Goal: Use online tool/utility: Utilize a website feature to perform a specific function

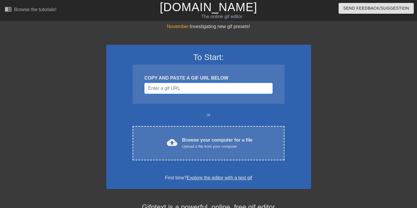
click at [208, 88] on input "Username" at bounding box center [208, 88] width 128 height 11
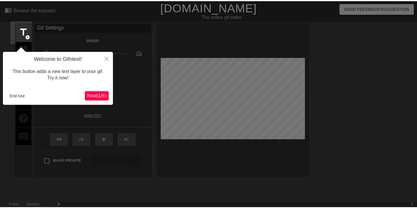
scroll to position [14, 0]
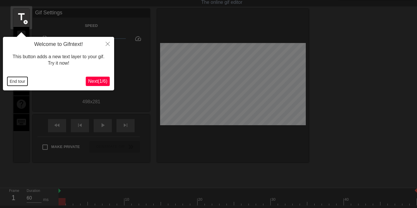
click at [25, 82] on button "End tour" at bounding box center [17, 81] width 20 height 9
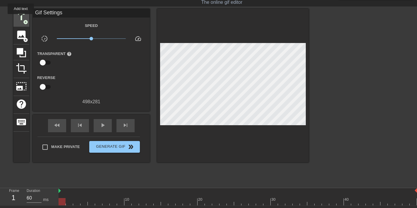
click at [17, 15] on span "title" at bounding box center [21, 16] width 11 height 11
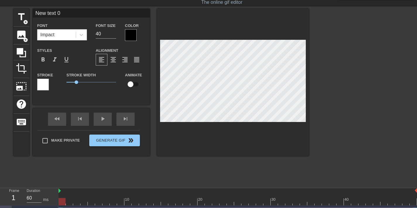
click at [126, 31] on div at bounding box center [131, 35] width 12 height 12
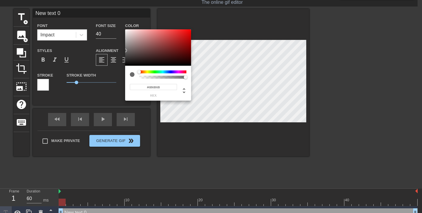
type input "#FFFFFF"
drag, startPoint x: 126, startPoint y: 31, endPoint x: 88, endPoint y: 8, distance: 45.4
click at [88, 8] on div "#FFFFFF hex" at bounding box center [211, 106] width 422 height 213
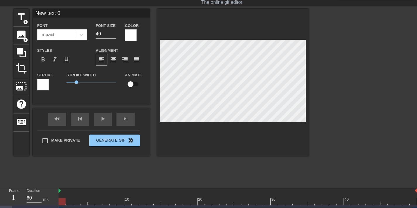
click at [43, 83] on div at bounding box center [43, 85] width 12 height 12
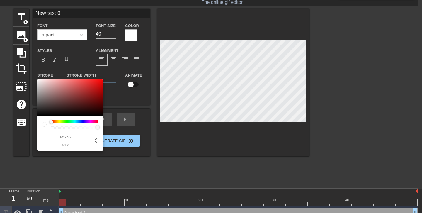
type input "#000000"
drag, startPoint x: 53, startPoint y: 83, endPoint x: 102, endPoint y: 114, distance: 57.8
click at [12, 134] on div "#000000 hex" at bounding box center [211, 106] width 422 height 213
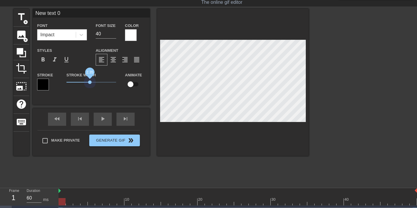
drag, startPoint x: 74, startPoint y: 83, endPoint x: 109, endPoint y: 82, distance: 34.6
click at [90, 82] on span "2.35" at bounding box center [91, 82] width 50 height 7
type input "T"
type textarea "T"
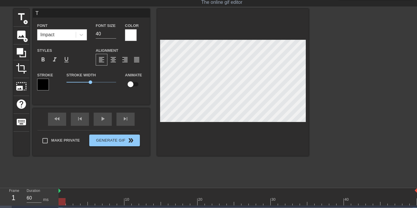
type input "Ti"
type textarea "Ti"
type input "[PERSON_NAME]"
type textarea "Time"
type input "Times"
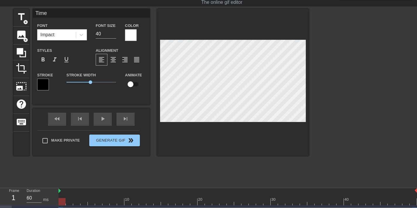
type textarea "Times"
type input "Timesh"
type textarea "Timesh"
type input "Timeshe"
type textarea "Timeshe"
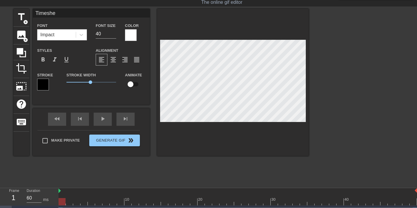
type input "Timeshee"
type textarea "Timeshee"
type input "Timesheet"
type textarea "Timesheet"
type input "Timesheet"
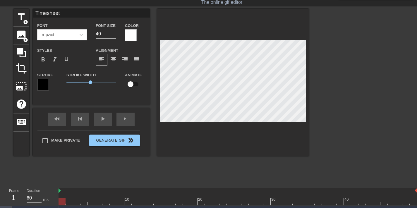
type textarea "Timesheet"
type input "Timesheet r"
type textarea "Timesheet r"
type input "Timesheet re"
type textarea "Timesheet re"
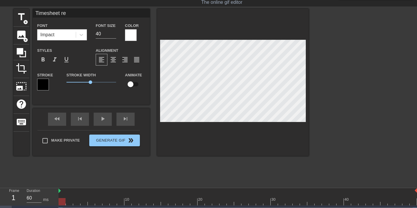
type input "Timesheet rem"
type textarea "Timesheet rem"
type input "Timesheet remi"
type textarea "Timesheet remi"
type input "Timesheet remin"
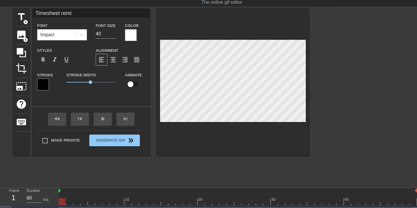
type textarea "Timesheet remin"
type input "Timesheet remind"
type textarea "Timesheet remind"
type input "Timesheet reminde"
type textarea "Timesheet reminde"
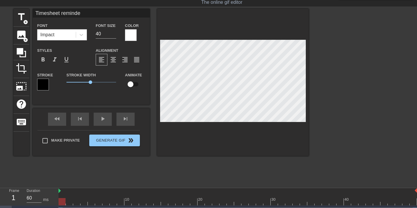
scroll to position [1, 3]
type input "Timesheet reminder"
type textarea "Timesheet reminder"
click at [367, 98] on div at bounding box center [360, 97] width 88 height 176
drag, startPoint x: 69, startPoint y: 202, endPoint x: 28, endPoint y: 216, distance: 42.4
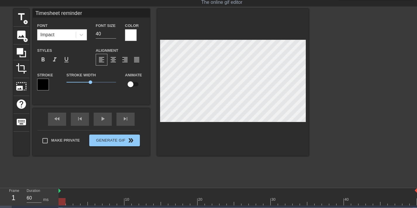
click at [28, 208] on html "menu_book Browse the tutorials! [DOMAIN_NAME] The online gif editor Send Feedba…" at bounding box center [208, 102] width 417 height 233
click at [129, 83] on input "checkbox" at bounding box center [130, 84] width 33 height 11
checkbox input "true"
drag, startPoint x: 66, startPoint y: 201, endPoint x: 59, endPoint y: 201, distance: 7.3
click at [66, 201] on div at bounding box center [69, 201] width 7 height 7
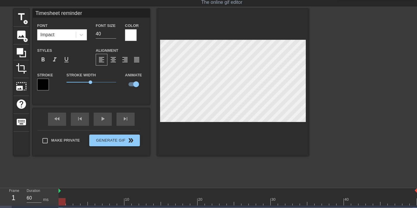
scroll to position [1, 3]
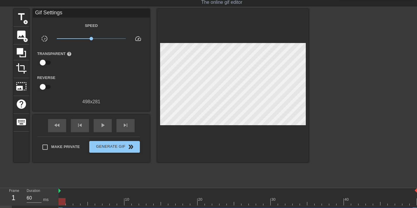
click at [337, 69] on div at bounding box center [360, 97] width 88 height 176
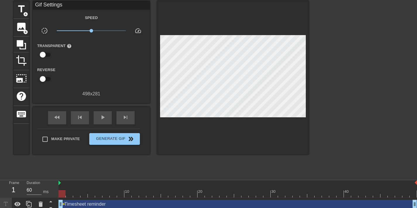
scroll to position [26, 0]
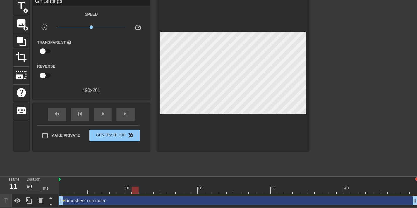
drag, startPoint x: 61, startPoint y: 192, endPoint x: 131, endPoint y: 186, distance: 71.0
click at [132, 187] on div at bounding box center [135, 190] width 7 height 7
click at [63, 200] on span "lens" at bounding box center [63, 200] width 3 height 3
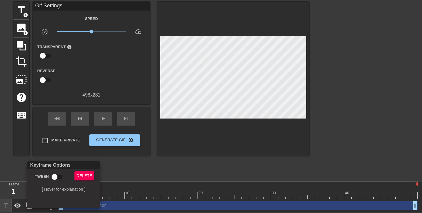
click at [58, 172] on input "Tween" at bounding box center [54, 176] width 33 height 11
checkbox input "true"
click at [181, 171] on div at bounding box center [211, 106] width 422 height 213
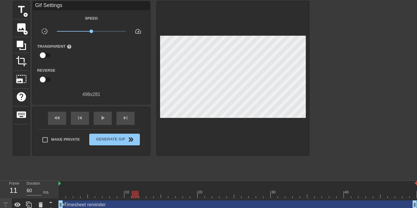
drag, startPoint x: 106, startPoint y: 195, endPoint x: 134, endPoint y: 193, distance: 28.4
click at [134, 193] on div at bounding box center [238, 194] width 359 height 7
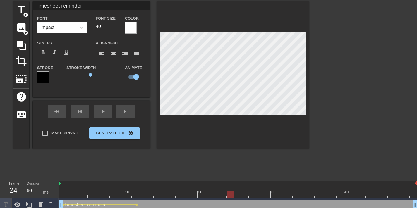
drag, startPoint x: 134, startPoint y: 195, endPoint x: 228, endPoint y: 195, distance: 94.3
click at [228, 195] on div at bounding box center [230, 194] width 7 height 7
drag, startPoint x: 232, startPoint y: 192, endPoint x: 340, endPoint y: 189, distance: 108.4
click at [340, 189] on div "10 20 30 40" at bounding box center [238, 189] width 359 height 17
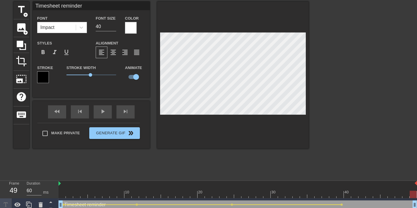
drag, startPoint x: 348, startPoint y: 192, endPoint x: 421, endPoint y: 195, distance: 73.3
click at [417, 195] on html "menu_book Browse the tutorials! [DOMAIN_NAME] The online gif editor Send Feedba…" at bounding box center [208, 94] width 417 height 233
click at [377, 80] on div at bounding box center [360, 89] width 88 height 176
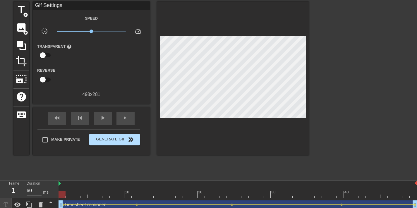
drag, startPoint x: 243, startPoint y: 194, endPoint x: 93, endPoint y: 135, distance: 160.9
click at [9, 191] on div "Frame 1 Duration 60 ms 10 20 30 40 Timesheet reminder drag_handle drag_handle l…" at bounding box center [208, 196] width 417 height 31
click at [105, 120] on span "play_arrow" at bounding box center [102, 117] width 7 height 7
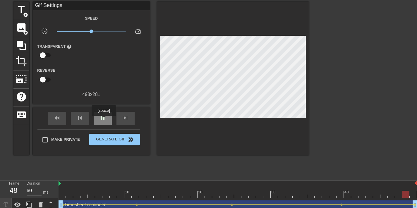
click at [105, 120] on span "pause" at bounding box center [102, 117] width 7 height 7
drag, startPoint x: 101, startPoint y: 190, endPoint x: 9, endPoint y: 184, distance: 91.5
click at [11, 185] on div "Frame 1 Duration 60 ms 10 20 30 40 Timesheet reminder drag_handle drag_handle l…" at bounding box center [208, 196] width 417 height 31
click at [20, 8] on span "title" at bounding box center [21, 9] width 11 height 11
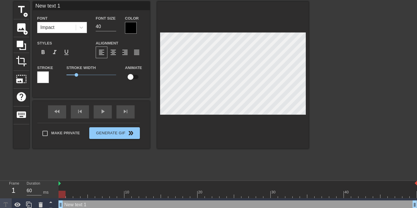
click at [132, 28] on div at bounding box center [131, 28] width 12 height 12
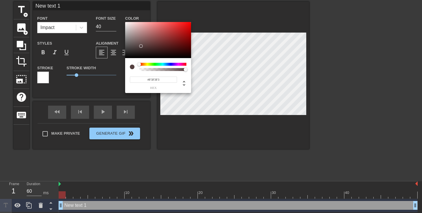
type input "#FFFFFF"
drag, startPoint x: 153, startPoint y: 48, endPoint x: 112, endPoint y: 9, distance: 56.5
click at [106, 8] on div "#FFFFFF hex" at bounding box center [211, 106] width 422 height 213
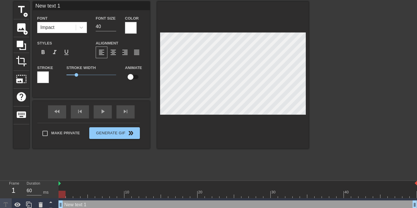
click at [45, 74] on div at bounding box center [43, 77] width 12 height 12
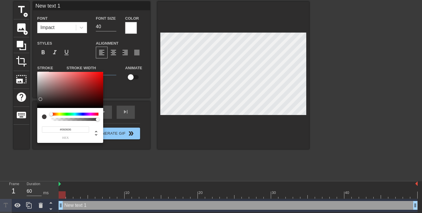
type input "#000000"
drag, startPoint x: 45, startPoint y: 74, endPoint x: 0, endPoint y: 118, distance: 62.5
click at [0, 118] on div "#000000 hex" at bounding box center [211, 106] width 422 height 213
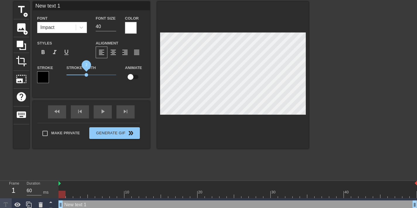
drag, startPoint x: 78, startPoint y: 76, endPoint x: 86, endPoint y: 75, distance: 8.2
click at [86, 75] on span "2" at bounding box center [87, 75] width 4 height 4
type input "V"
type textarea "V"
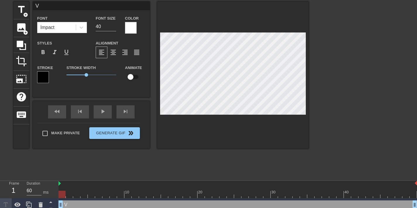
type input "VF"
type textarea "VF"
type input "VFX"
type textarea "VFX"
type input "VFX"
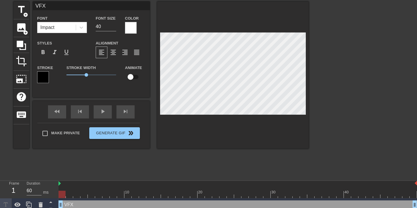
type textarea "VFX"
type input "VFX a"
type textarea "VFX a"
type input "VFX ar"
type textarea "VFX ar"
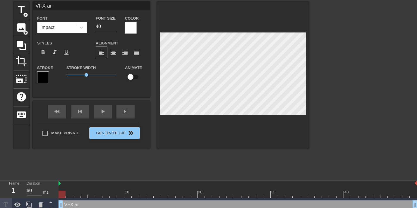
type input "VFX art"
type textarea "VFX art"
type input "VFX arti"
type textarea "VFX [PERSON_NAME]"
type input "VFX [PERSON_NAME]"
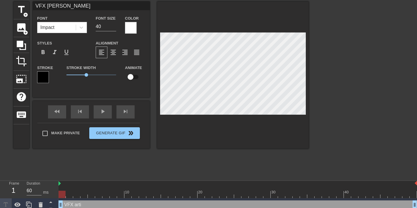
type textarea "VFX artist"
type input "VFX artists"
type textarea "VFX artists"
type input "VFX artists"
type textarea "VFX artists"
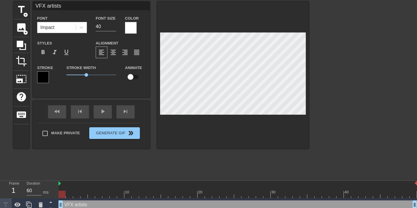
type input "VFX artists o"
type textarea "VFX artists o"
type input "VFX artists on"
type textarea "VFX artists on"
type input "VFX artists onF"
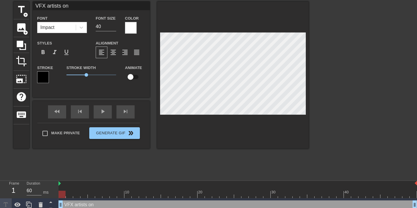
type textarea "VFX artists onF"
type input "VFX artists on"
type textarea "VFX artists on"
type input "VFX artists on"
type textarea "VFX artists on"
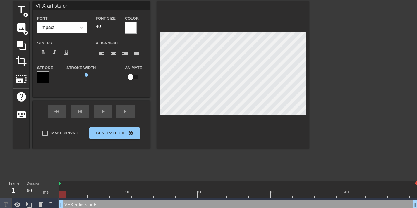
type input "VFX artists on F"
type textarea "VFX artists on F"
type input "VFX artists on Fr"
type textarea "VFX artists [DATE]"
type input "VFX artists on [PERSON_NAME]"
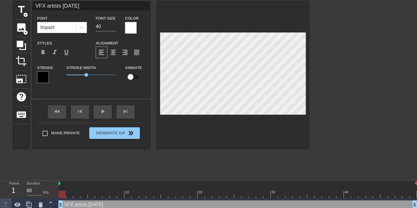
type textarea "VFX artists on [PERSON_NAME]"
type input "VFX artists on [PERSON_NAME]"
type textarea "VFX artists on [PERSON_NAME]"
type input "VFX artists [DATE]"
type textarea "VFX artists [DATE]"
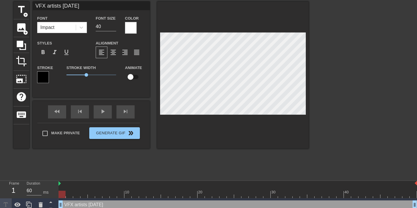
type input "VFX artists on Fridays"
type textarea "VFX artists on Fridays"
type input "VFX artists on Fridays"
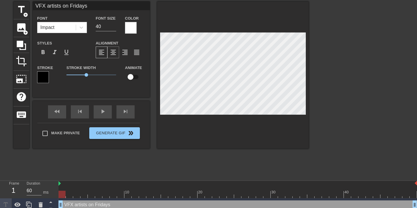
type textarea "VFX artists on Fridays"
click at [112, 50] on span "format_align_center" at bounding box center [113, 52] width 7 height 7
click at [344, 60] on div at bounding box center [360, 89] width 88 height 176
type input "VFX artistson Fridays"
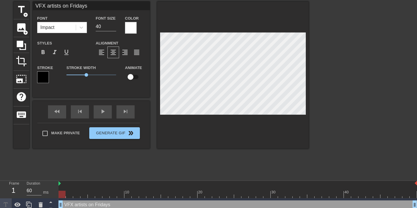
type textarea "VFX artists on Fridays"
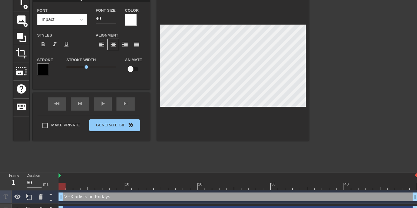
scroll to position [39, 0]
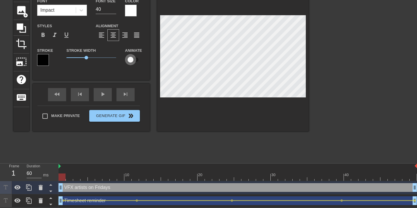
click at [133, 59] on input "checkbox" at bounding box center [130, 59] width 33 height 11
checkbox input "true"
type input "VFX artistson Fridays"
drag, startPoint x: 67, startPoint y: 176, endPoint x: 154, endPoint y: 177, distance: 86.4
click at [154, 177] on div at bounding box center [238, 177] width 359 height 7
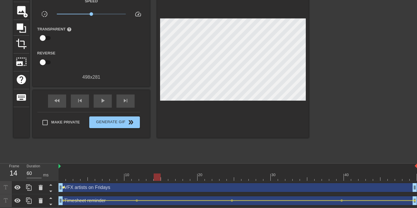
click at [64, 187] on span "lens" at bounding box center [63, 187] width 3 height 3
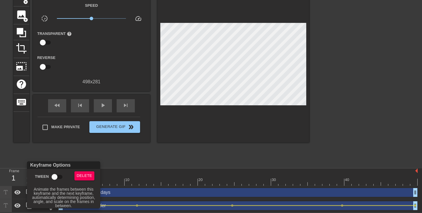
click at [53, 176] on input "Tween" at bounding box center [54, 176] width 33 height 11
checkbox input "true"
click at [184, 152] on div at bounding box center [211, 106] width 422 height 213
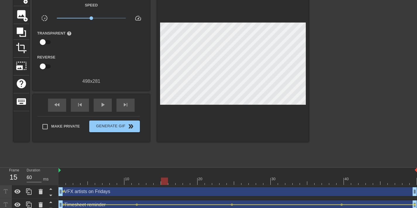
drag, startPoint x: 68, startPoint y: 180, endPoint x: 183, endPoint y: 182, distance: 115.1
click at [182, 182] on div at bounding box center [238, 181] width 359 height 7
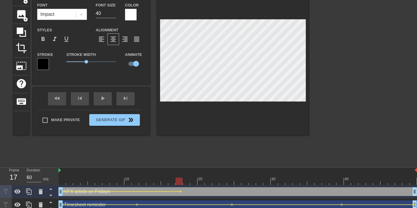
click at [375, 121] on div at bounding box center [360, 76] width 88 height 176
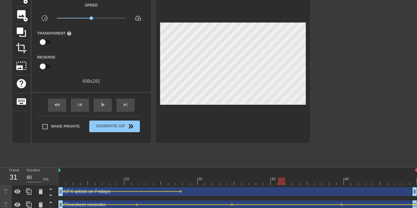
drag, startPoint x: 179, startPoint y: 180, endPoint x: 327, endPoint y: 182, distance: 147.9
click at [285, 182] on div at bounding box center [281, 181] width 7 height 7
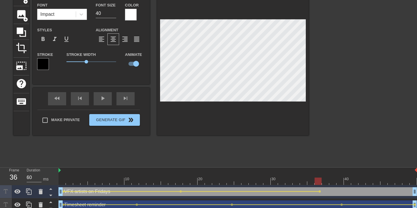
drag, startPoint x: 289, startPoint y: 179, endPoint x: 318, endPoint y: 179, distance: 28.7
click at [318, 179] on div at bounding box center [238, 181] width 359 height 7
click at [385, 81] on div at bounding box center [360, 76] width 88 height 176
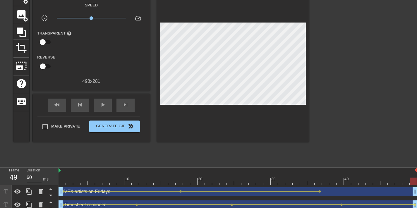
drag, startPoint x: 318, startPoint y: 182, endPoint x: 421, endPoint y: 182, distance: 103.6
click at [417, 182] on html "menu_book Browse the tutorials! [DOMAIN_NAME] The online gif editor Send Feedba…" at bounding box center [208, 88] width 417 height 247
drag, startPoint x: 337, startPoint y: 182, endPoint x: 0, endPoint y: 177, distance: 337.3
click at [0, 178] on div "Frame 1 Duration 60 ms 10 20 30 40 VFX artists on Fridays drag_handle drag_hand…" at bounding box center [208, 190] width 417 height 44
